Goal: Task Accomplishment & Management: Complete application form

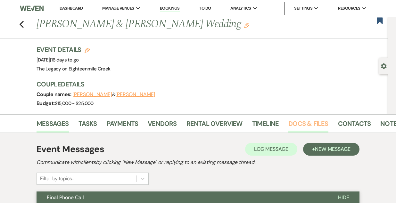
click at [299, 125] on link "Docs & Files" at bounding box center [309, 126] width 40 height 14
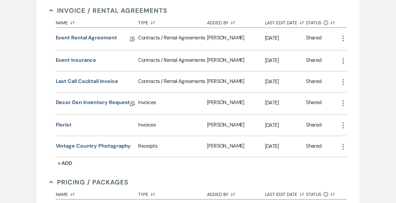
scroll to position [214, 0]
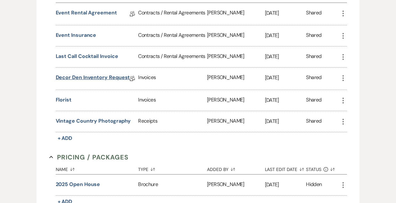
click at [105, 77] on link "Decor Den Inventory Request" at bounding box center [93, 79] width 74 height 10
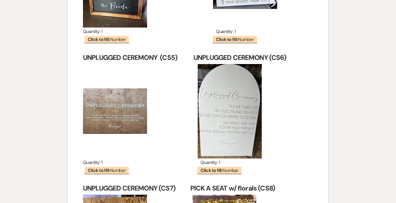
scroll to position [6266, 0]
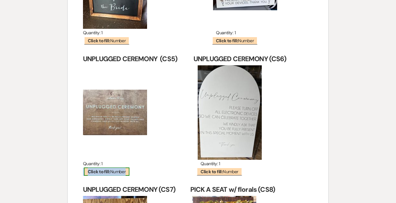
click at [95, 169] on b "Click to fill:" at bounding box center [99, 172] width 22 height 6
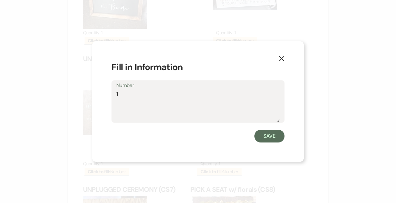
type textarea "1"
click at [269, 139] on button "Save" at bounding box center [270, 136] width 30 height 13
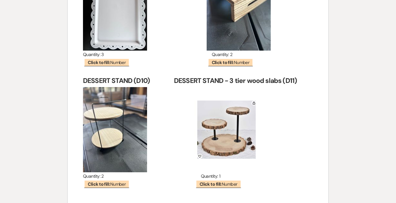
scroll to position [5861, 0]
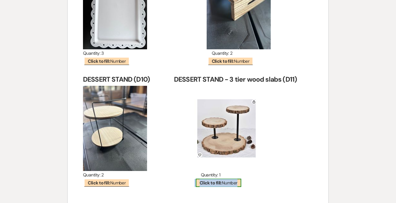
click at [206, 180] on b "Click to fill:" at bounding box center [211, 183] width 22 height 6
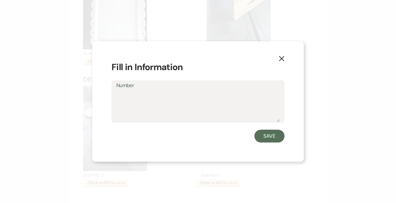
click at [157, 111] on textarea "Number" at bounding box center [198, 106] width 164 height 32
type textarea "1"
click at [263, 137] on button "Save" at bounding box center [270, 136] width 30 height 13
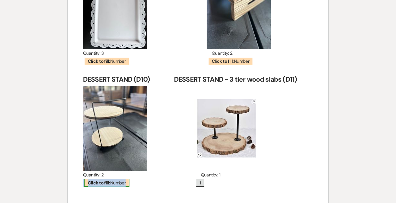
click at [110, 180] on b "Click to fill:" at bounding box center [99, 183] width 22 height 6
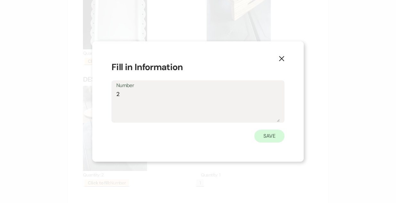
type textarea "2"
click at [267, 134] on button "Save" at bounding box center [270, 136] width 30 height 13
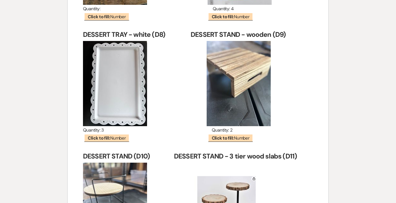
scroll to position [5762, 0]
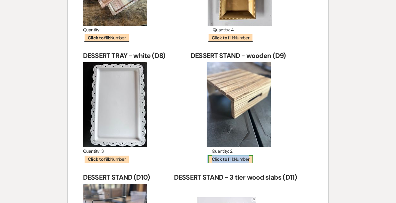
click at [212, 157] on b "Click to fill:" at bounding box center [223, 160] width 22 height 6
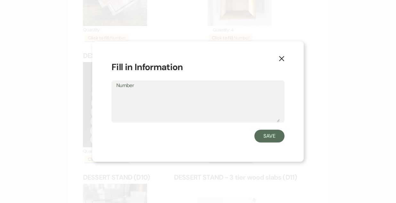
click at [132, 106] on textarea "Number" at bounding box center [198, 106] width 164 height 32
type textarea "1"
click at [264, 133] on button "Save" at bounding box center [270, 136] width 30 height 13
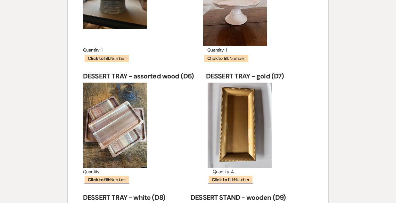
scroll to position [5618, 0]
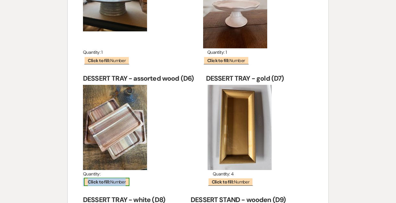
click at [114, 178] on span "Click to fill: Number" at bounding box center [107, 182] width 46 height 8
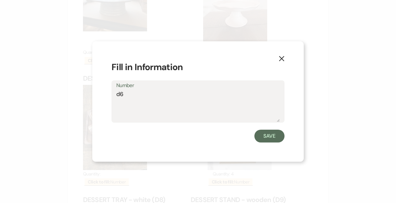
type textarea "d"
type textarea "6"
click at [270, 136] on button "Save" at bounding box center [270, 136] width 30 height 13
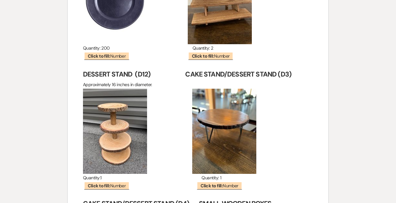
scroll to position [5290, 0]
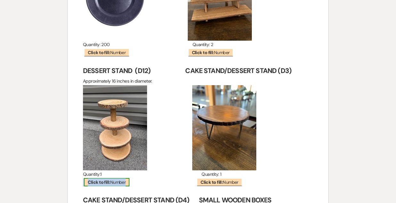
click at [113, 178] on span "Click to fill: Number" at bounding box center [107, 182] width 46 height 8
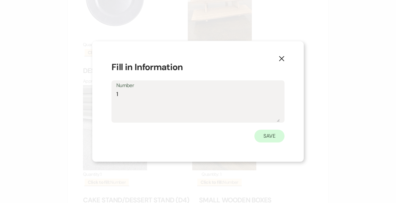
type textarea "1"
click at [270, 137] on button "Save" at bounding box center [270, 136] width 30 height 13
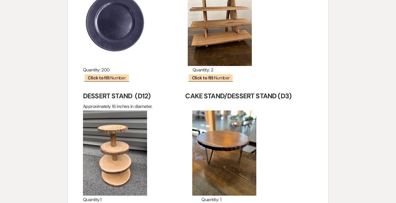
scroll to position [5260, 0]
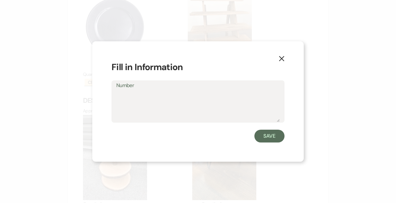
type textarea "1"
click at [267, 136] on button "Save" at bounding box center [270, 136] width 30 height 13
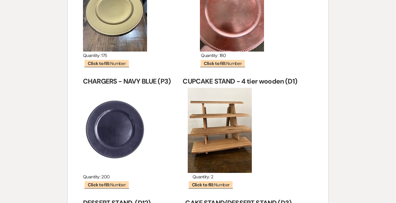
scroll to position [5158, 0]
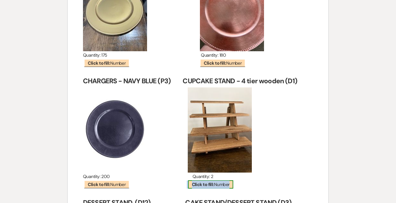
click at [215, 181] on span "Click to fill: Number" at bounding box center [211, 185] width 46 height 8
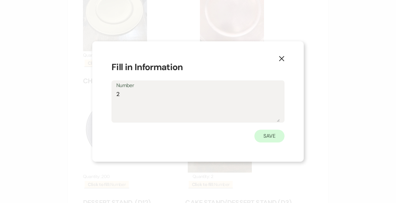
type textarea "2"
click at [274, 136] on button "Save" at bounding box center [270, 136] width 30 height 13
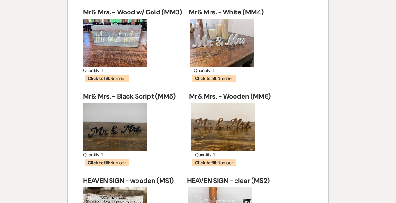
scroll to position [7267, 0]
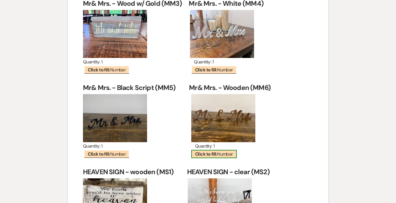
click at [203, 151] on b "Click to fill:" at bounding box center [206, 154] width 22 height 6
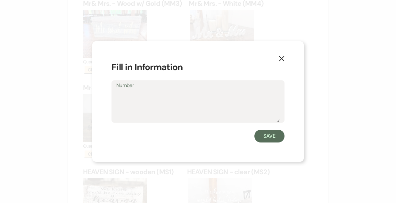
click at [160, 112] on textarea "Number" at bounding box center [198, 106] width 164 height 32
type textarea "1"
click at [264, 136] on button "Save" at bounding box center [270, 136] width 30 height 13
